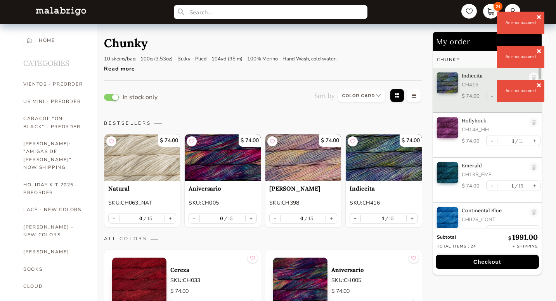
select select "INDEX"
click at [539, 16] on span at bounding box center [539, 17] width 8 height 8
click at [540, 17] on span at bounding box center [539, 17] width 8 height 8
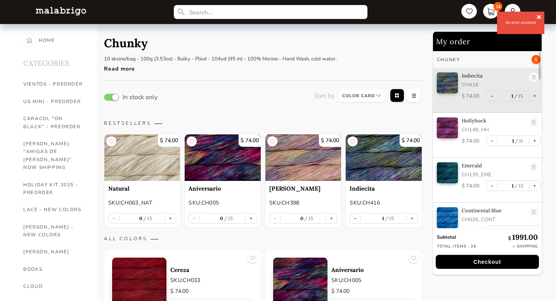
click at [540, 19] on span at bounding box center [539, 17] width 8 height 8
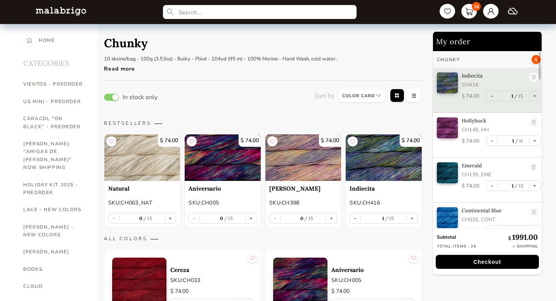
select select "INDEX"
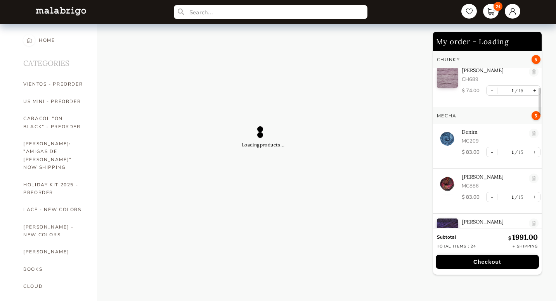
select select "INDEX"
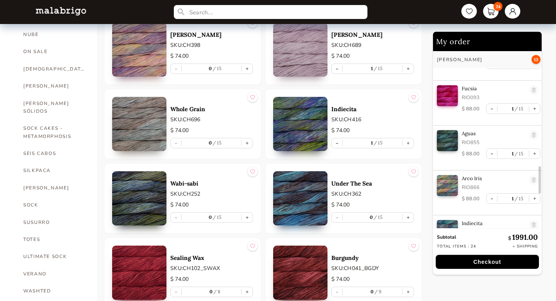
scroll to position [469, 0]
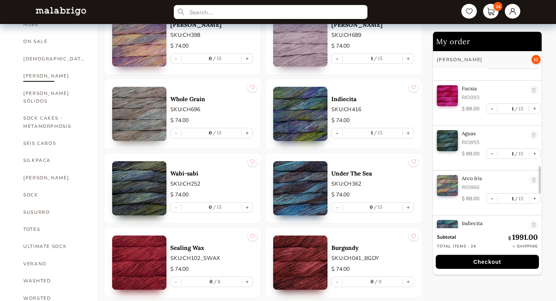
click at [36, 67] on link "[PERSON_NAME]" at bounding box center [54, 75] width 62 height 17
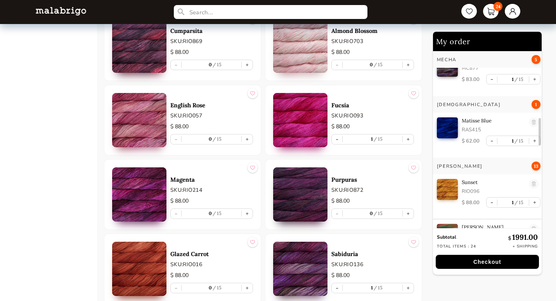
scroll to position [838, 0]
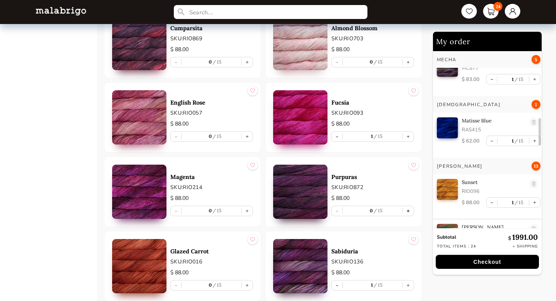
click at [409, 211] on button "+" at bounding box center [407, 211] width 11 height 10
type input "1"
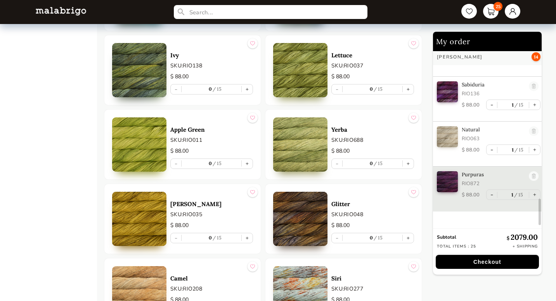
scroll to position [2296, 0]
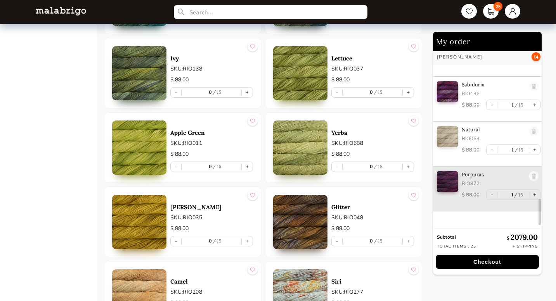
click at [245, 168] on button "+" at bounding box center [247, 167] width 11 height 10
type input "1"
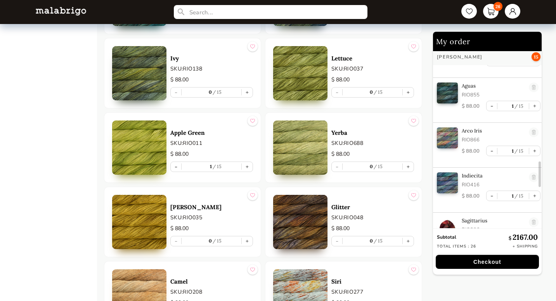
scroll to position [801, 0]
click at [530, 133] on link at bounding box center [533, 134] width 10 height 10
type input "0"
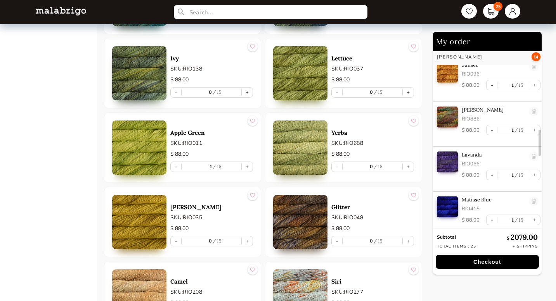
scroll to position [549, 0]
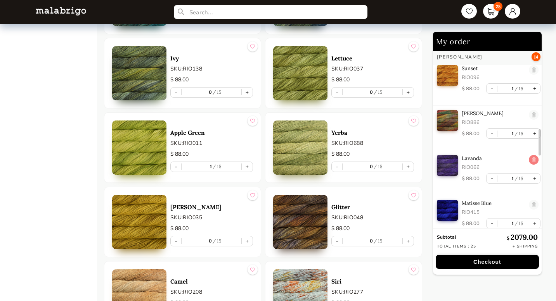
click at [531, 158] on link at bounding box center [533, 160] width 10 height 10
type input "0"
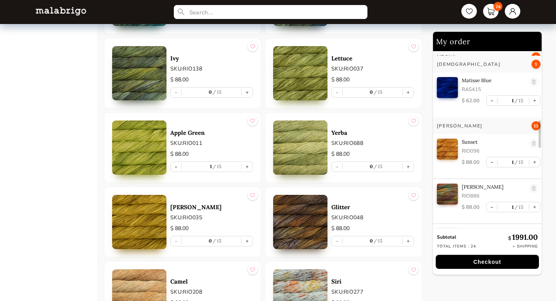
scroll to position [470, 0]
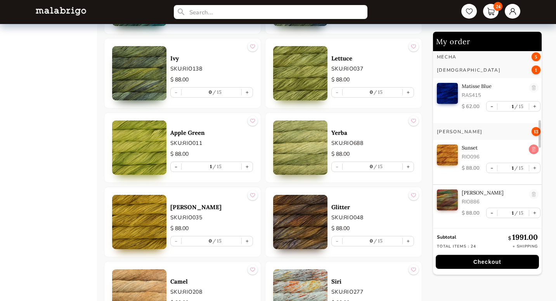
click at [530, 149] on link at bounding box center [533, 150] width 10 height 10
type input "0"
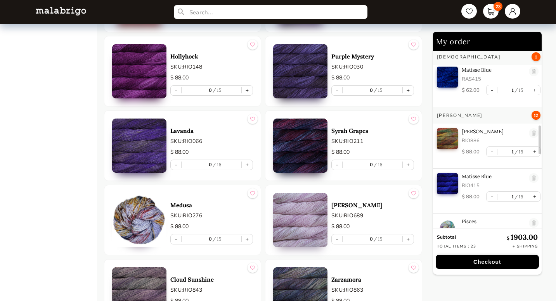
scroll to position [1121, 0]
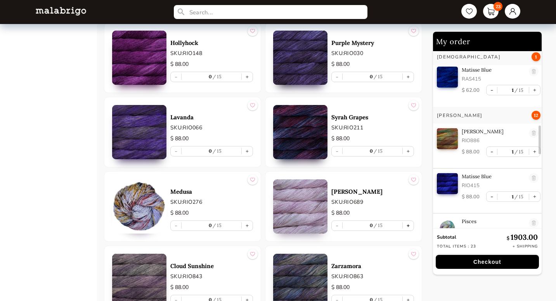
click at [411, 225] on button "+" at bounding box center [407, 226] width 11 height 10
type input "1"
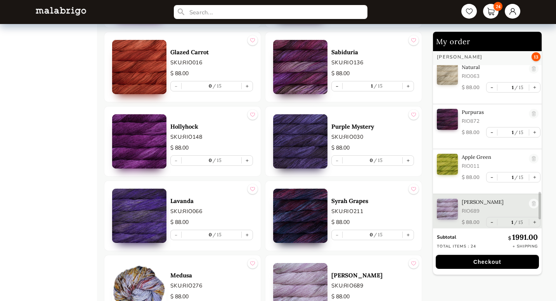
scroll to position [959, 0]
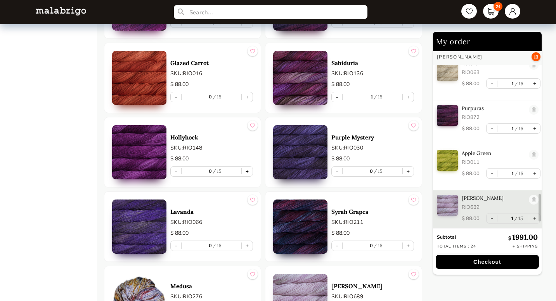
click at [247, 170] on button "+" at bounding box center [247, 172] width 11 height 10
type input "1"
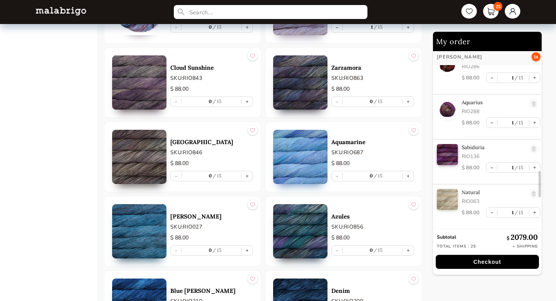
scroll to position [837, 0]
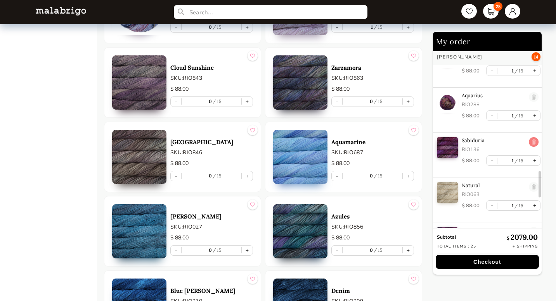
click at [531, 141] on link at bounding box center [533, 142] width 10 height 10
type input "0"
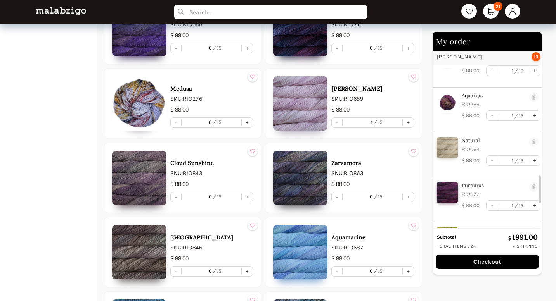
scroll to position [1213, 0]
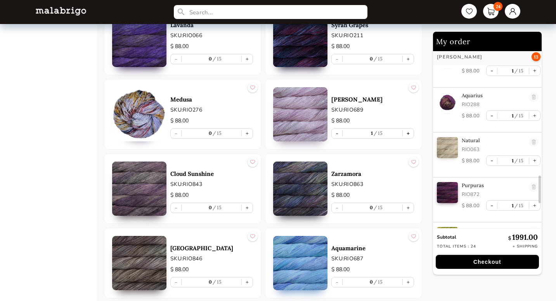
click at [408, 134] on button "+" at bounding box center [407, 134] width 11 height 10
type input "2"
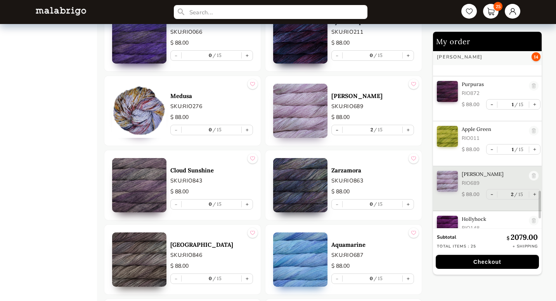
scroll to position [983, 0]
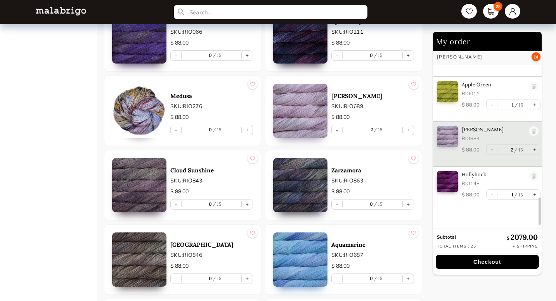
click at [487, 150] on button "-" at bounding box center [491, 150] width 10 height 10
type input "1"
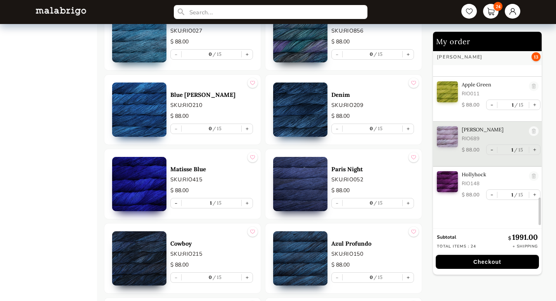
scroll to position [1516, 0]
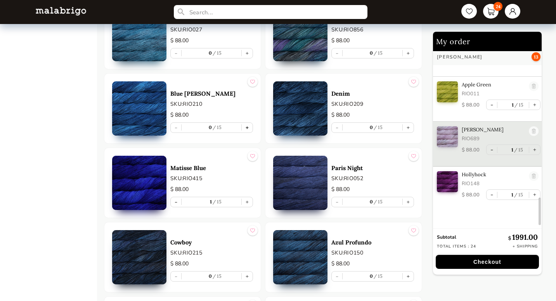
click at [248, 126] on button "+" at bounding box center [247, 128] width 11 height 10
type input "1"
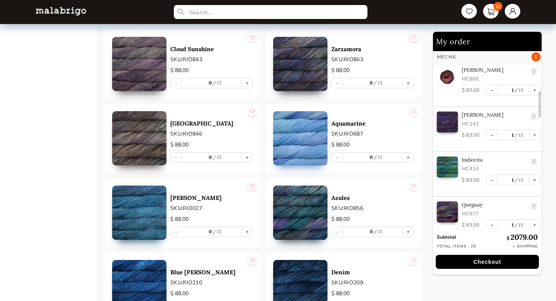
scroll to position [1367, 0]
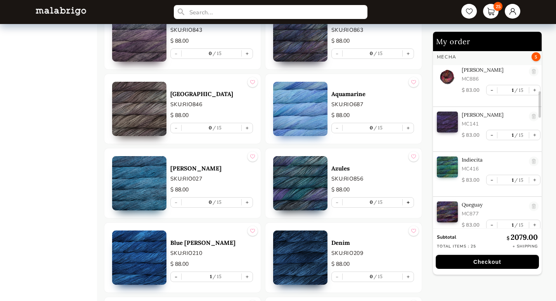
click at [409, 202] on button "+" at bounding box center [407, 203] width 11 height 10
type input "1"
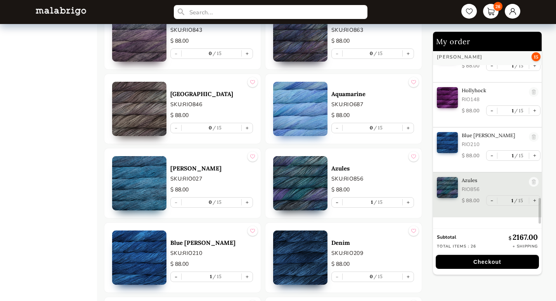
scroll to position [1073, 0]
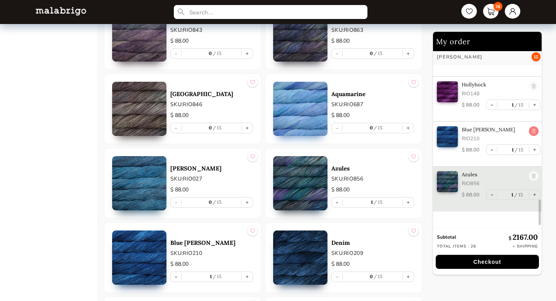
click at [530, 131] on link at bounding box center [533, 131] width 10 height 10
type input "0"
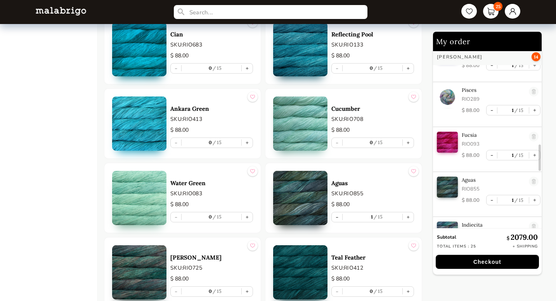
scroll to position [655, 0]
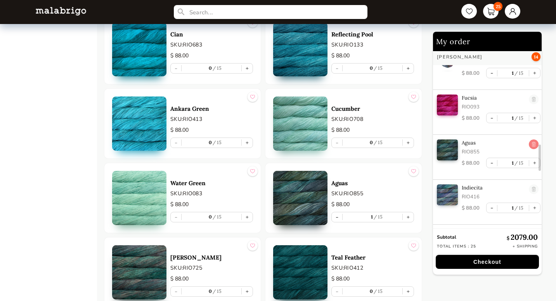
click at [531, 143] on link at bounding box center [533, 145] width 10 height 10
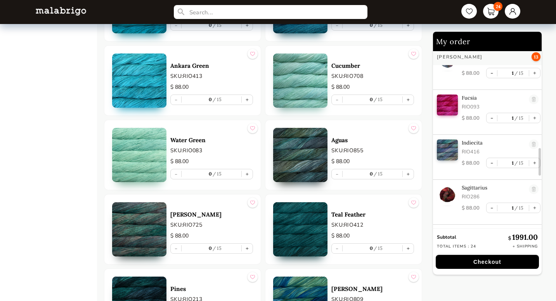
scroll to position [1847, 0]
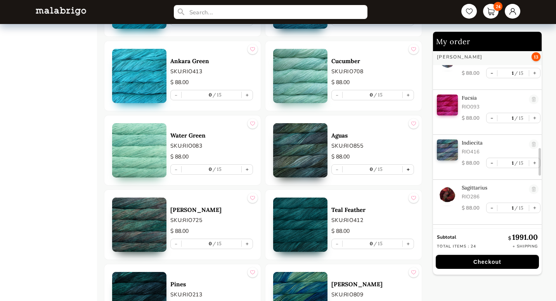
click at [407, 167] on button "+" at bounding box center [407, 170] width 11 height 10
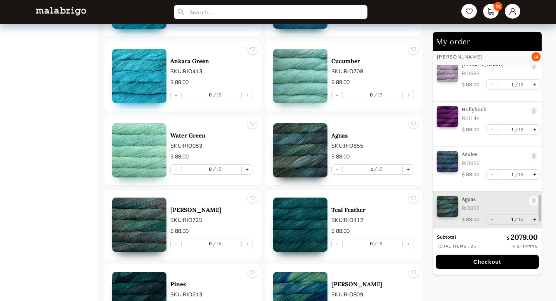
scroll to position [1004, 0]
click at [338, 171] on button "-" at bounding box center [337, 170] width 10 height 10
type input "0"
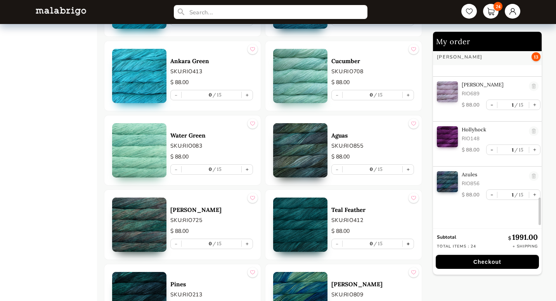
click at [407, 244] on button "+" at bounding box center [407, 244] width 11 height 10
type input "1"
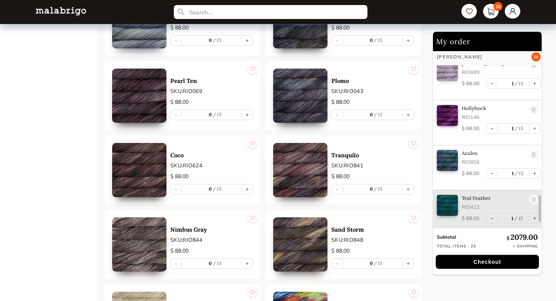
scroll to position [3116, 0]
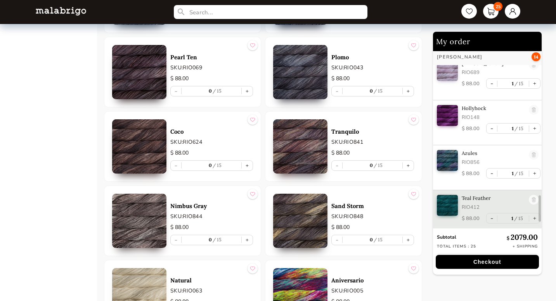
click at [488, 266] on button "Checkout" at bounding box center [486, 262] width 103 height 14
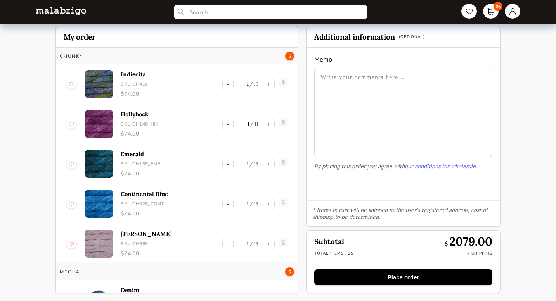
scroll to position [37, 0]
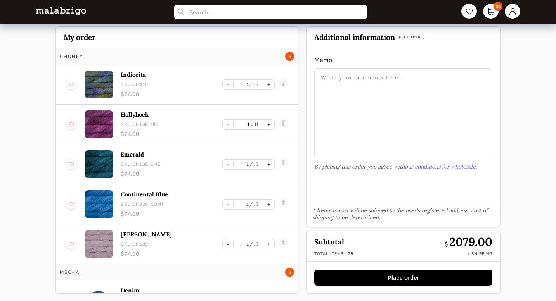
click at [404, 89] on textarea at bounding box center [403, 112] width 178 height 89
type textarea "Thank you"
click at [326, 180] on section "Memo Thank you By placing this order you agree with our conditions for wholesal…" at bounding box center [402, 124] width 193 height 153
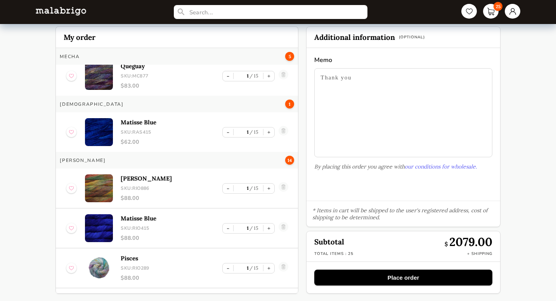
scroll to position [374, 0]
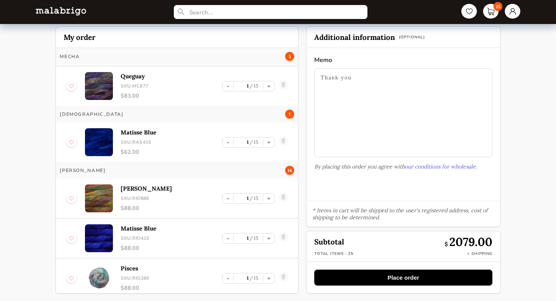
select select "INDEX"
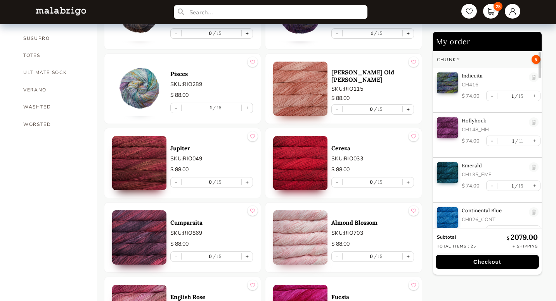
scroll to position [627, 0]
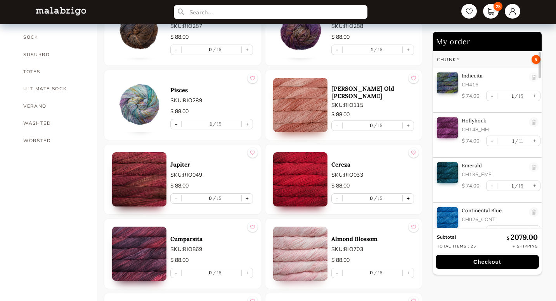
click at [408, 198] on button "+" at bounding box center [407, 199] width 11 height 10
type input "1"
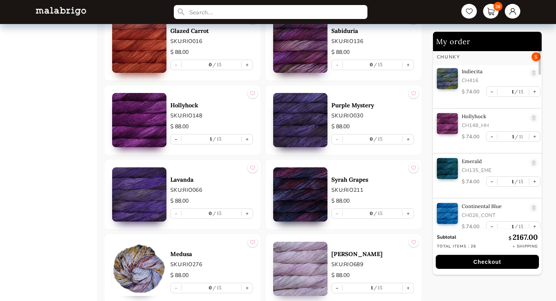
scroll to position [867, 0]
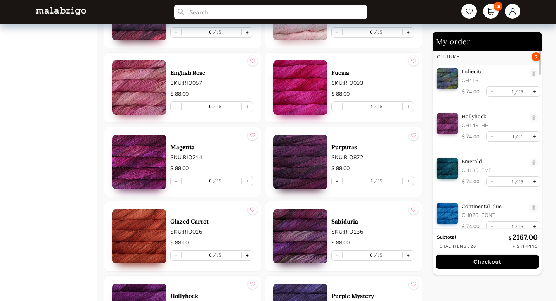
click at [247, 255] on button "+" at bounding box center [247, 256] width 11 height 10
type input "1"
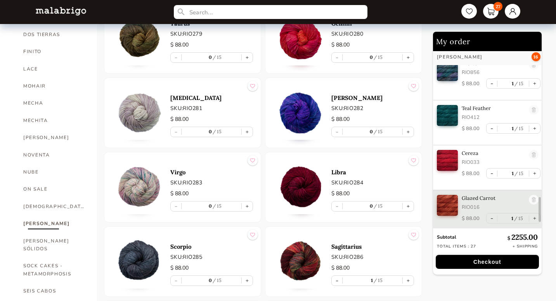
scroll to position [376, 0]
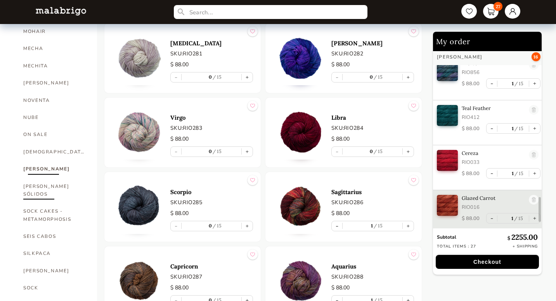
click at [52, 178] on link "[PERSON_NAME] SÓLIDOS" at bounding box center [54, 190] width 62 height 25
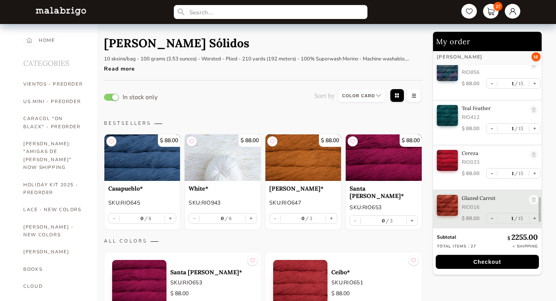
click at [497, 263] on button "Checkout" at bounding box center [486, 262] width 103 height 14
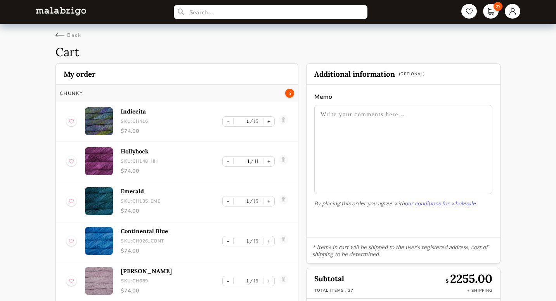
click at [375, 141] on textarea at bounding box center [403, 149] width 178 height 89
click at [415, 155] on textarea "Thank you!" at bounding box center [403, 149] width 178 height 89
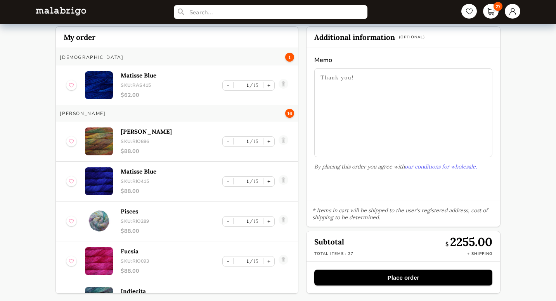
scroll to position [399, 0]
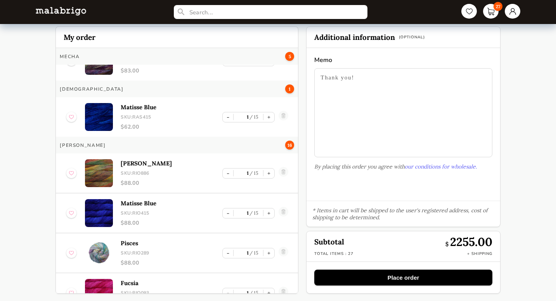
type textarea "Thank you!"
click at [423, 278] on button "Place order" at bounding box center [403, 278] width 178 height 16
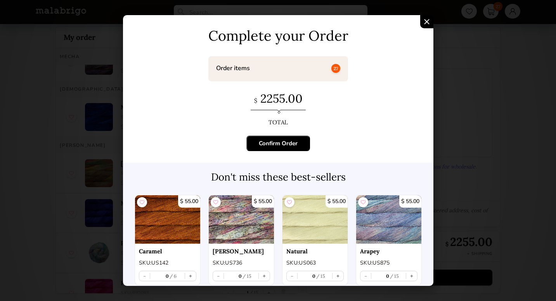
scroll to position [10, 0]
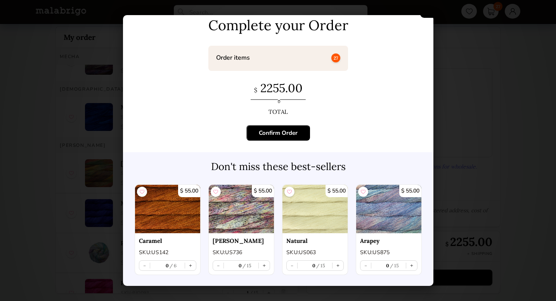
click at [297, 132] on button "Confirm Order" at bounding box center [278, 133] width 64 height 16
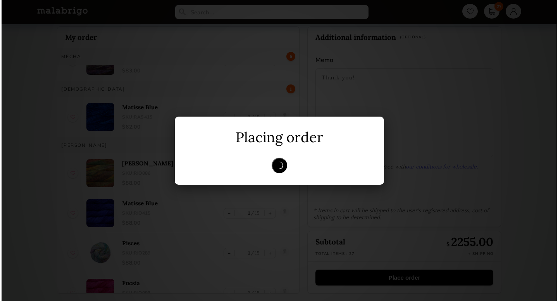
scroll to position [0, 0]
